Goal: Transaction & Acquisition: Purchase product/service

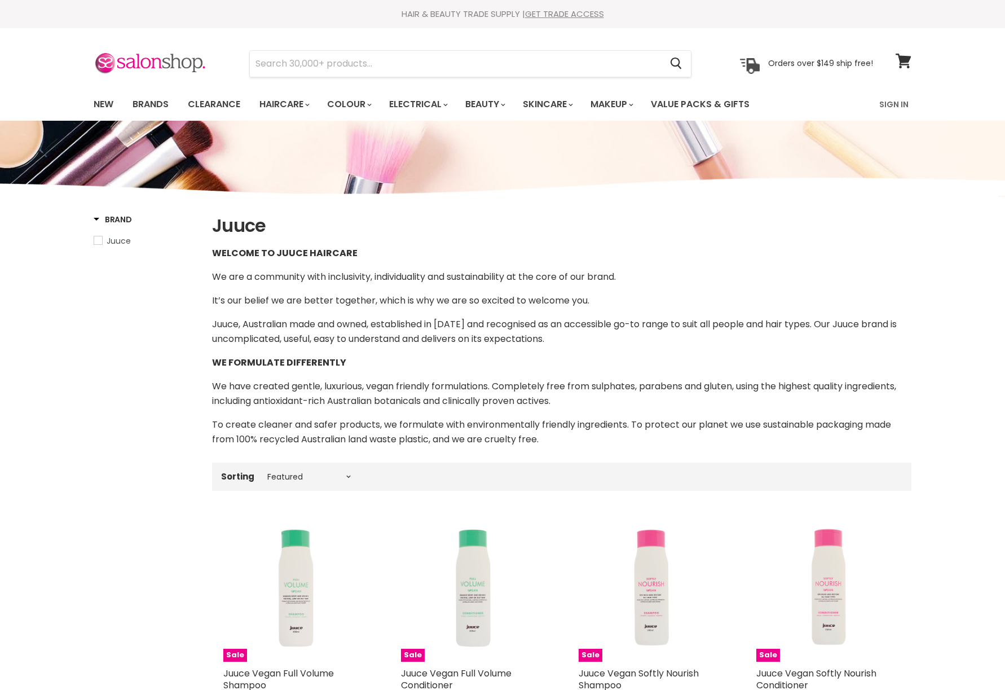
select select "manual"
click at [347, 62] on input "Search" at bounding box center [455, 64] width 411 height 26
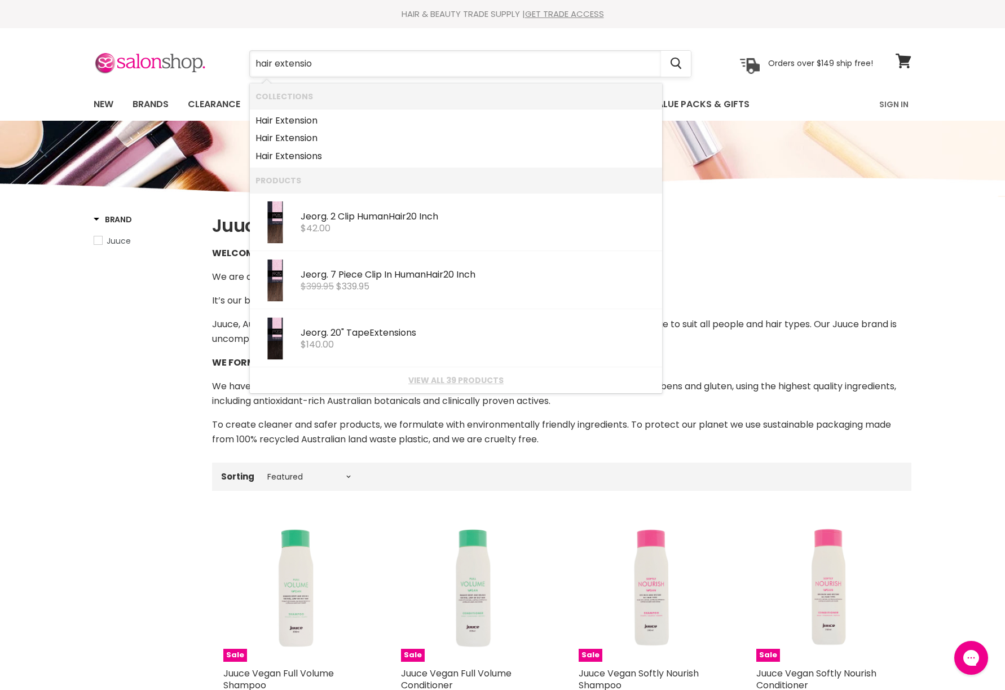
type input "[MEDICAL_DATA]"
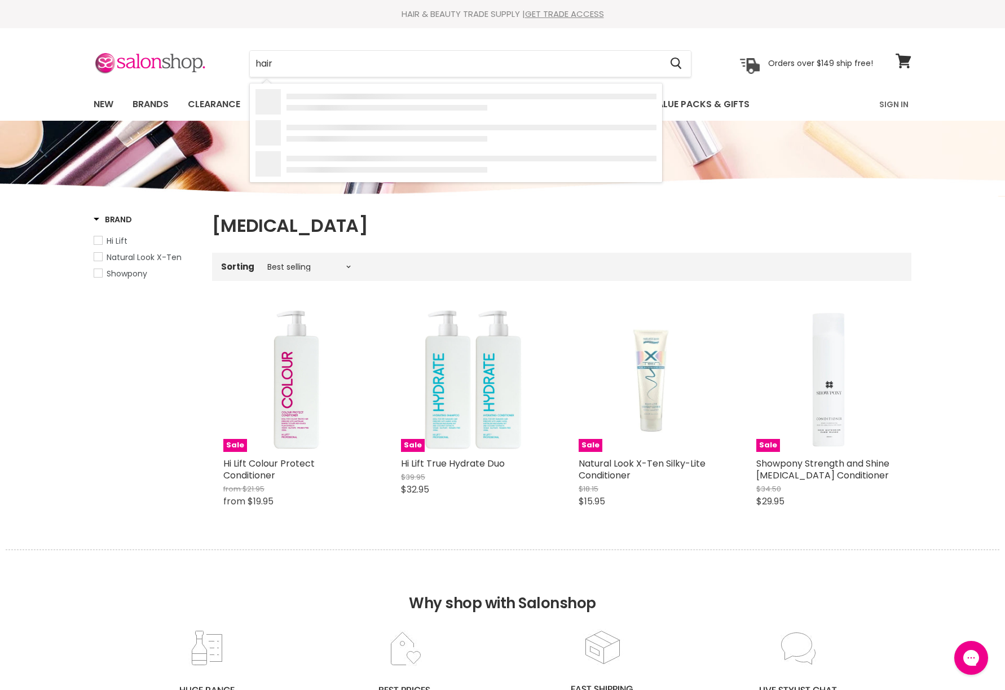
type input "hair e"
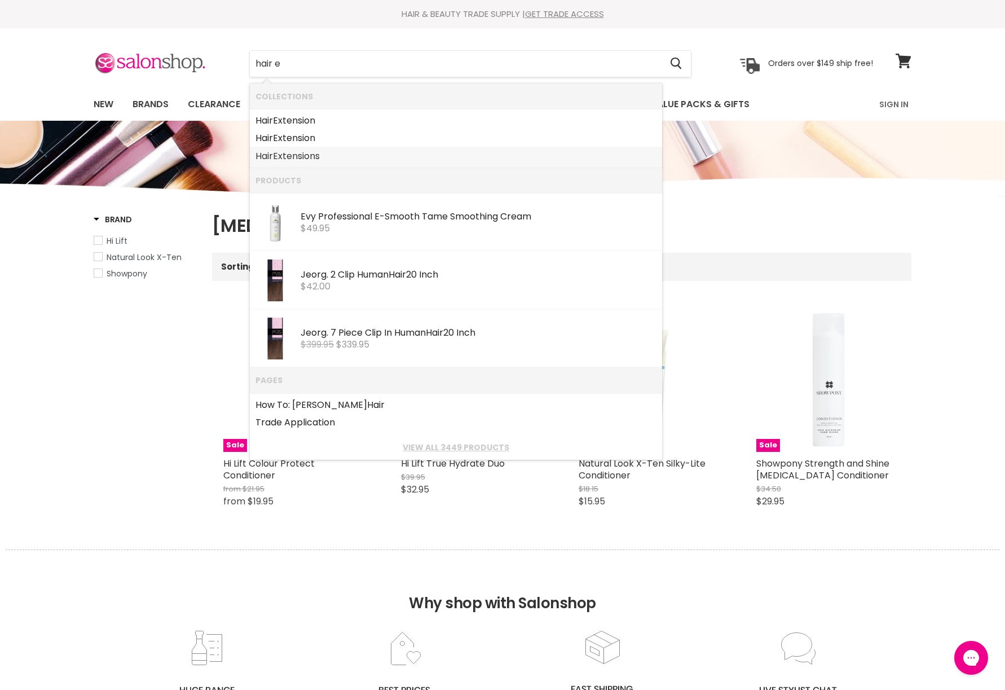
click at [325, 151] on link "[MEDICAL_DATA]" at bounding box center [455, 156] width 401 height 18
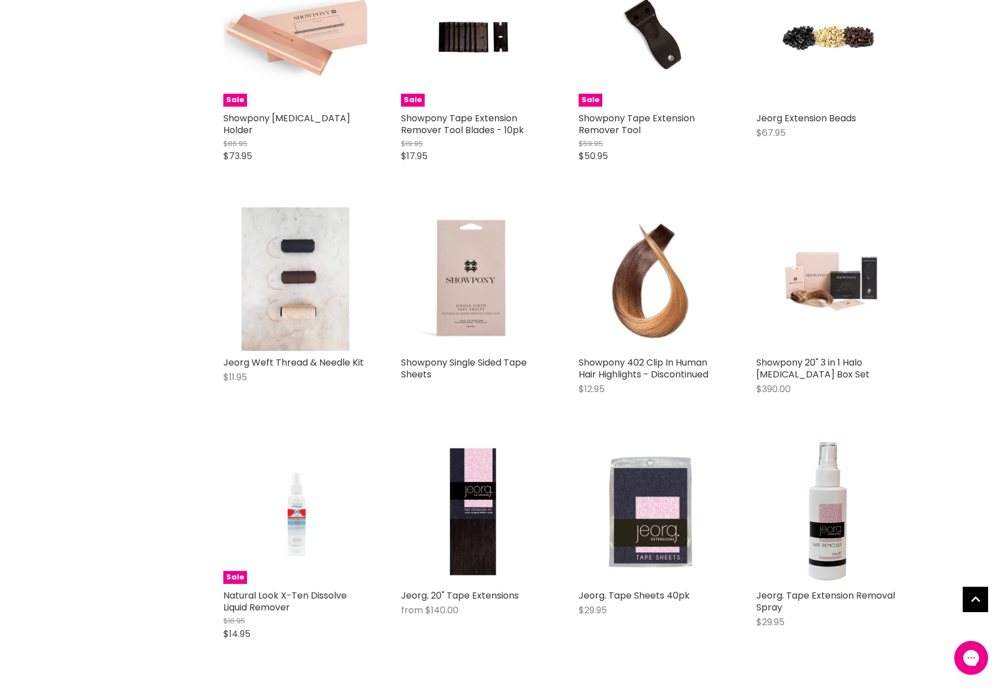
scroll to position [345, 0]
